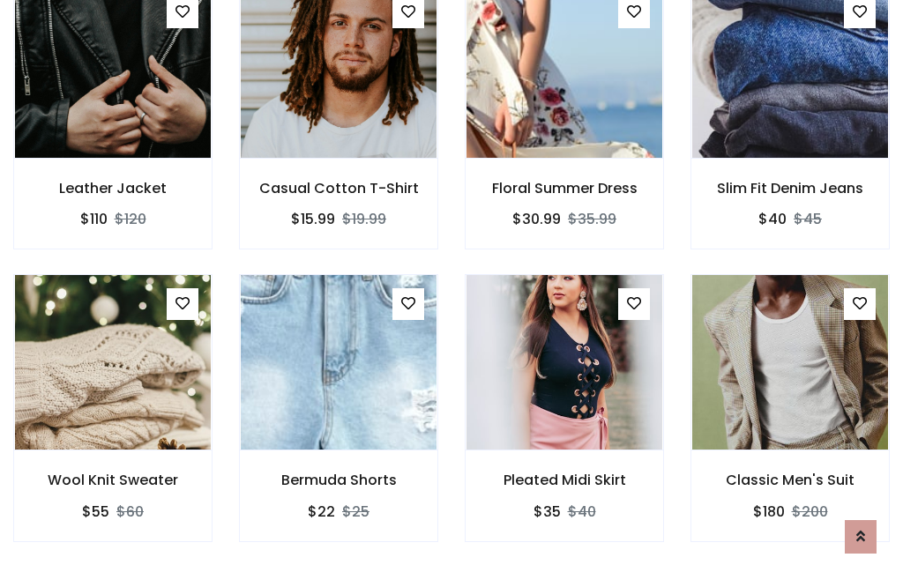
click at [452, 289] on div "Pleated Midi Skirt $35 $40" at bounding box center [565, 420] width 226 height 292
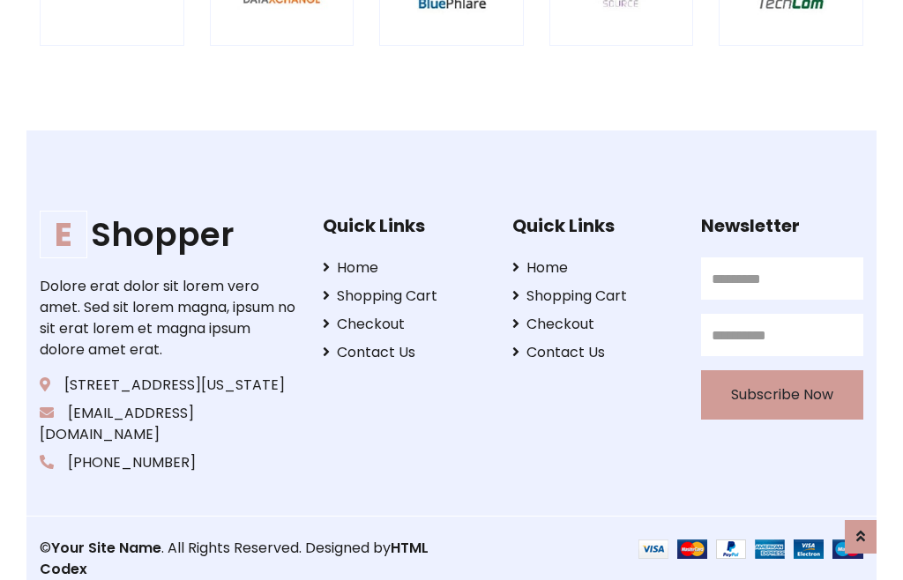
scroll to position [3358, 0]
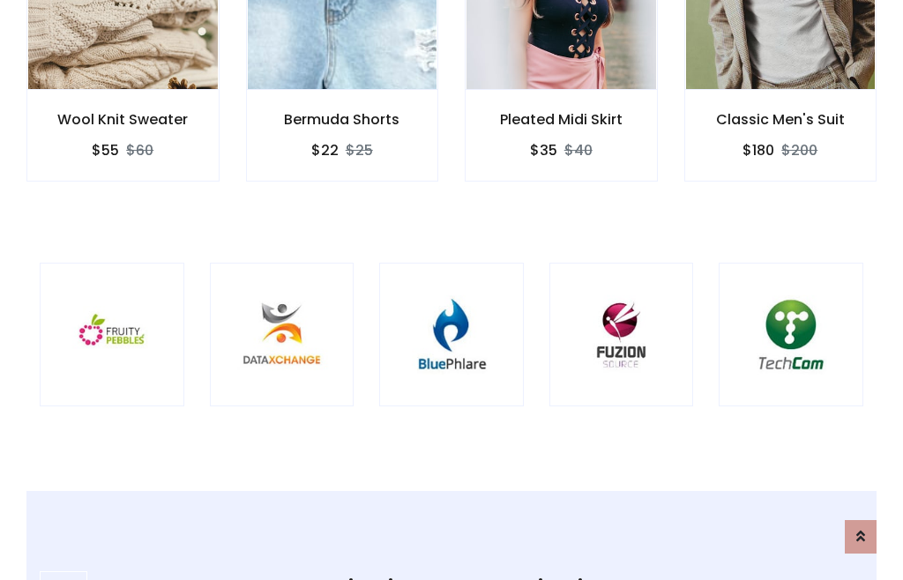
click at [452, 290] on img at bounding box center [451, 335] width 101 height 101
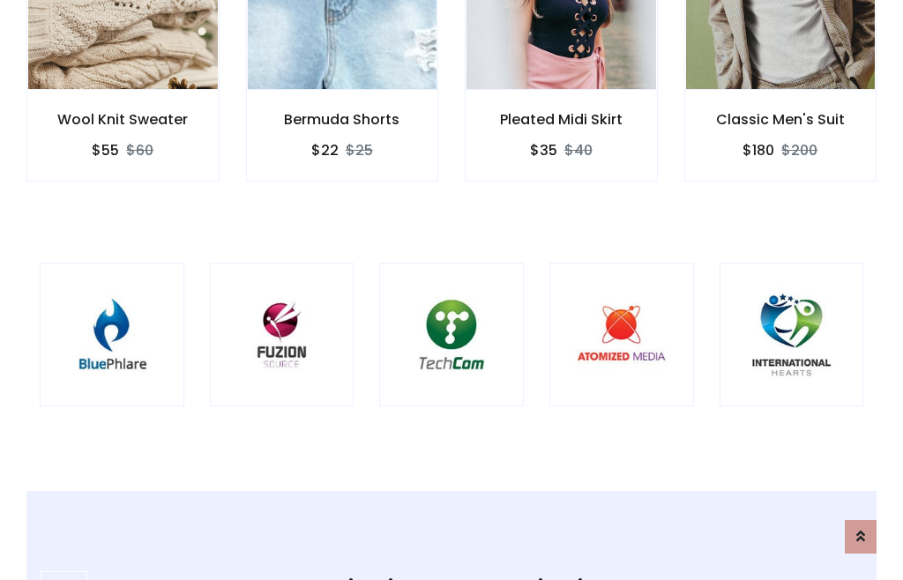
click at [452, 290] on img at bounding box center [451, 335] width 101 height 101
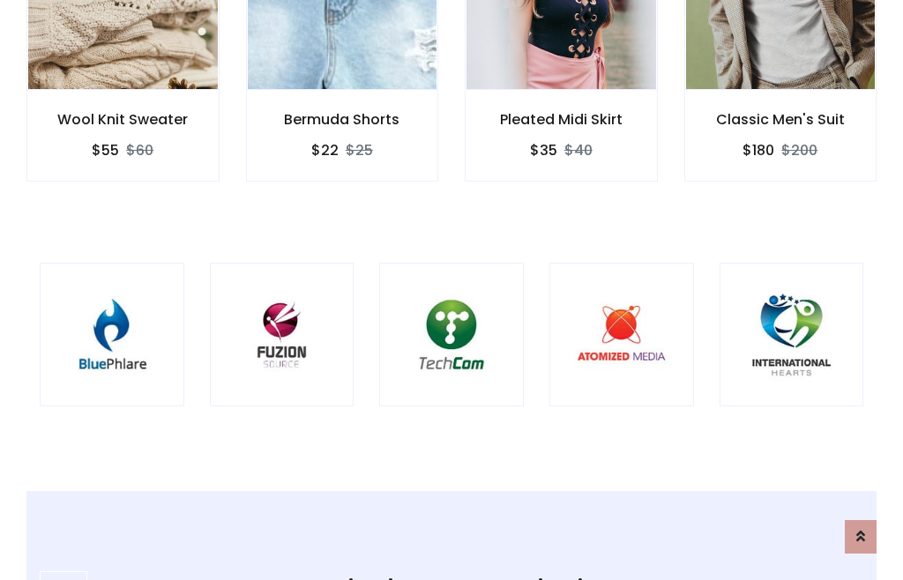
click at [452, 290] on img at bounding box center [451, 335] width 101 height 101
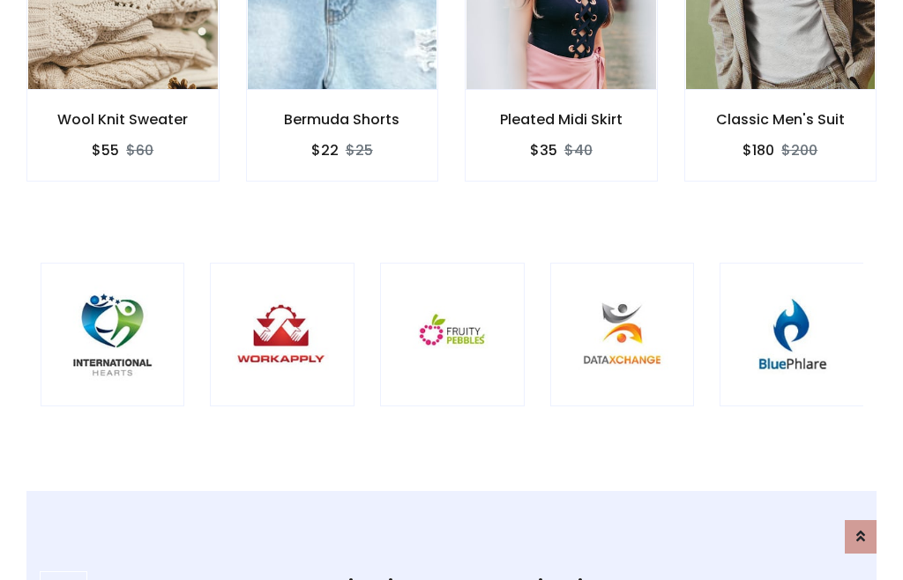
scroll to position [0, 0]
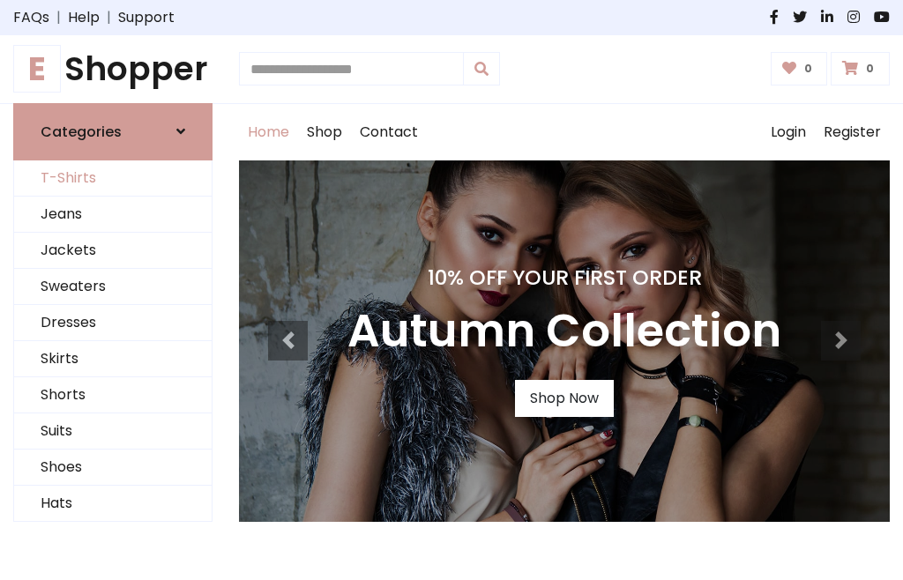
click at [113, 178] on link "T-Shirts" at bounding box center [113, 179] width 198 height 36
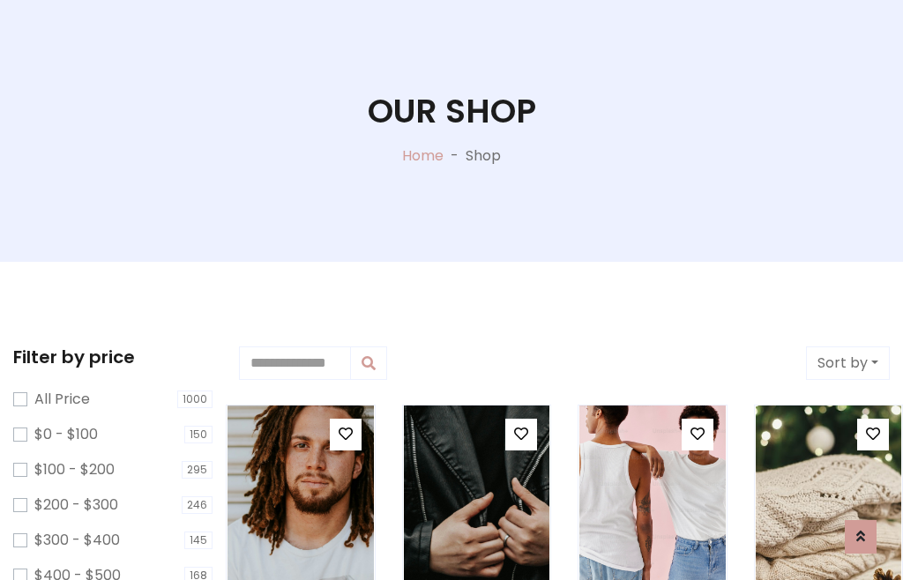
scroll to position [90, 0]
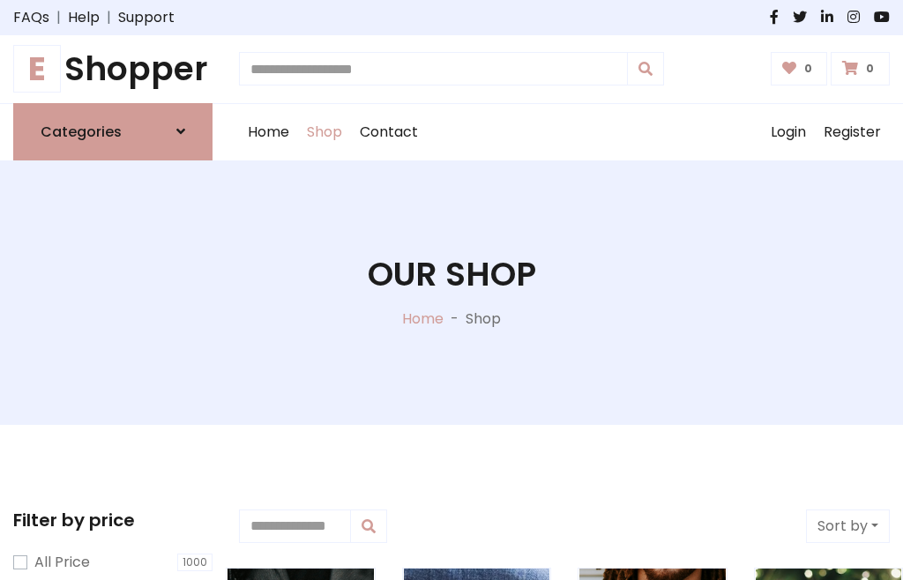
click at [113, 69] on h1 "E Shopper" at bounding box center [112, 69] width 199 height 40
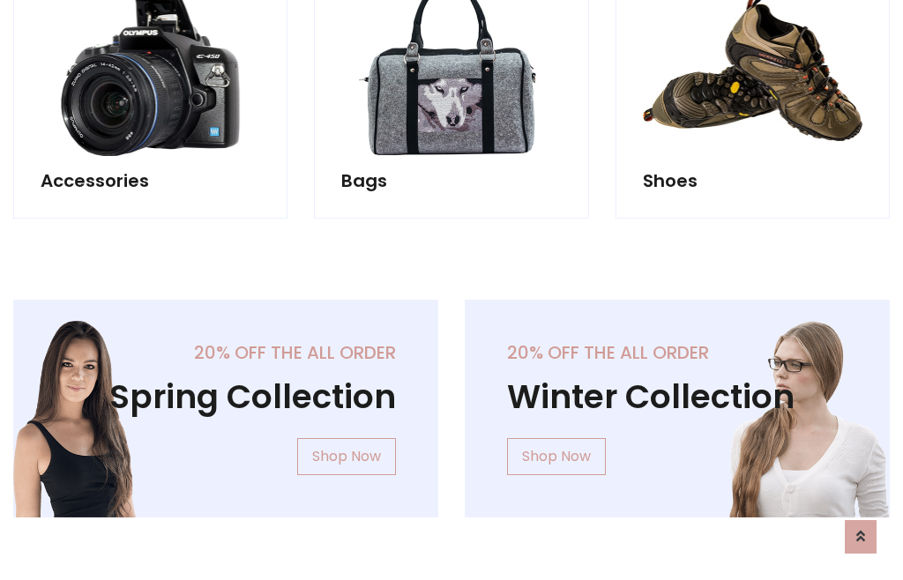
scroll to position [1714, 0]
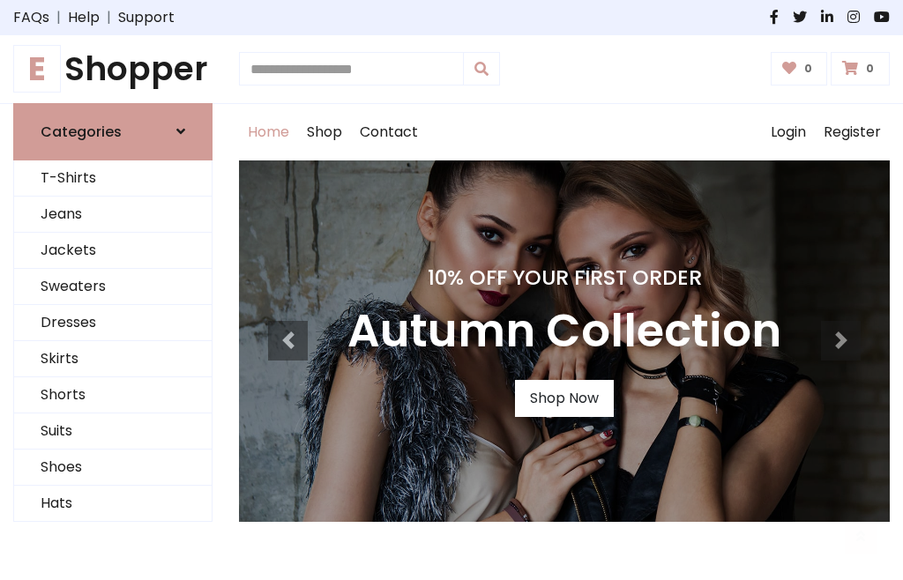
scroll to position [579, 0]
